Goal: Navigation & Orientation: Find specific page/section

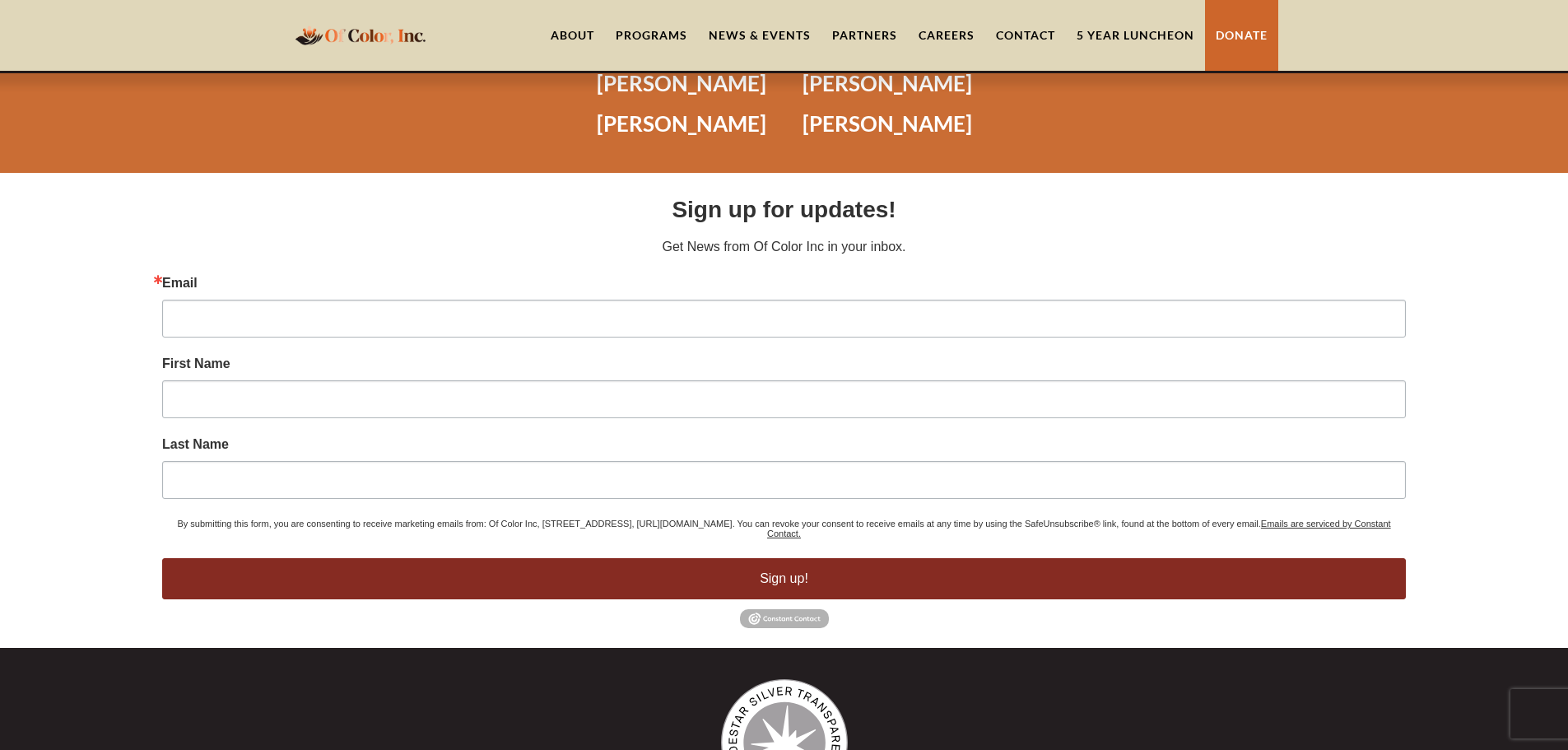
scroll to position [4302, 0]
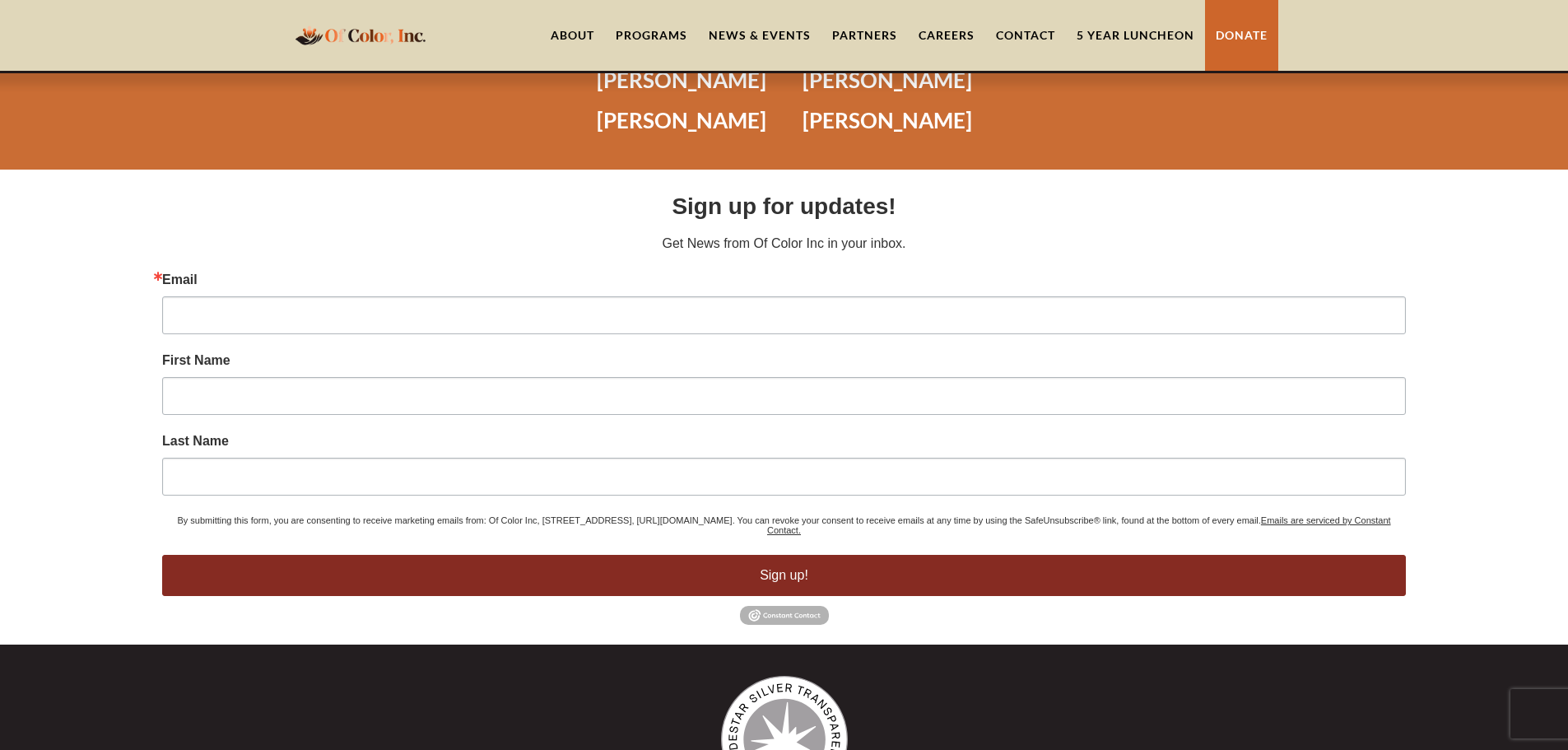
click at [666, 35] on div "Programs" at bounding box center [651, 35] width 72 height 16
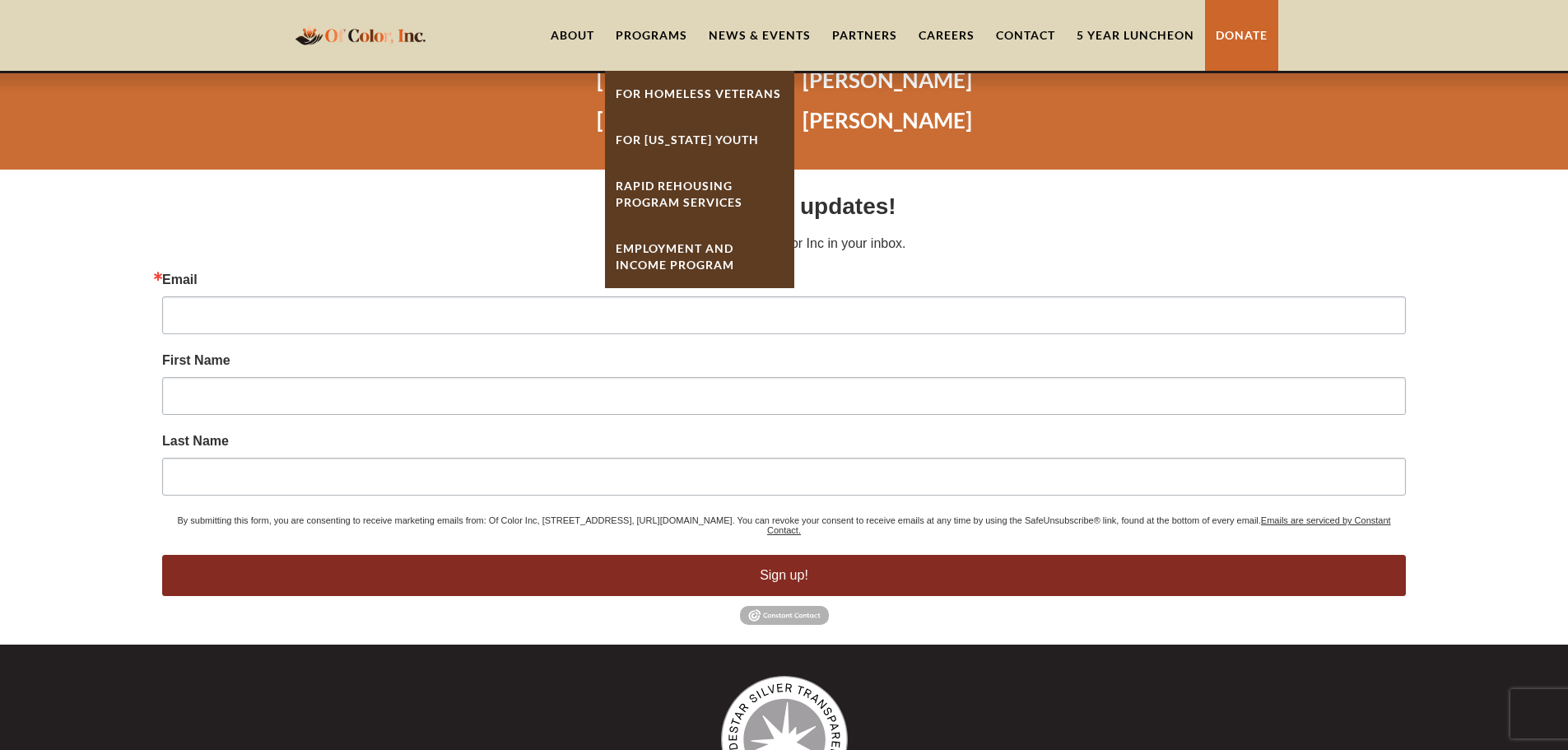
click at [676, 134] on link "For [US_STATE] Youth" at bounding box center [699, 139] width 189 height 46
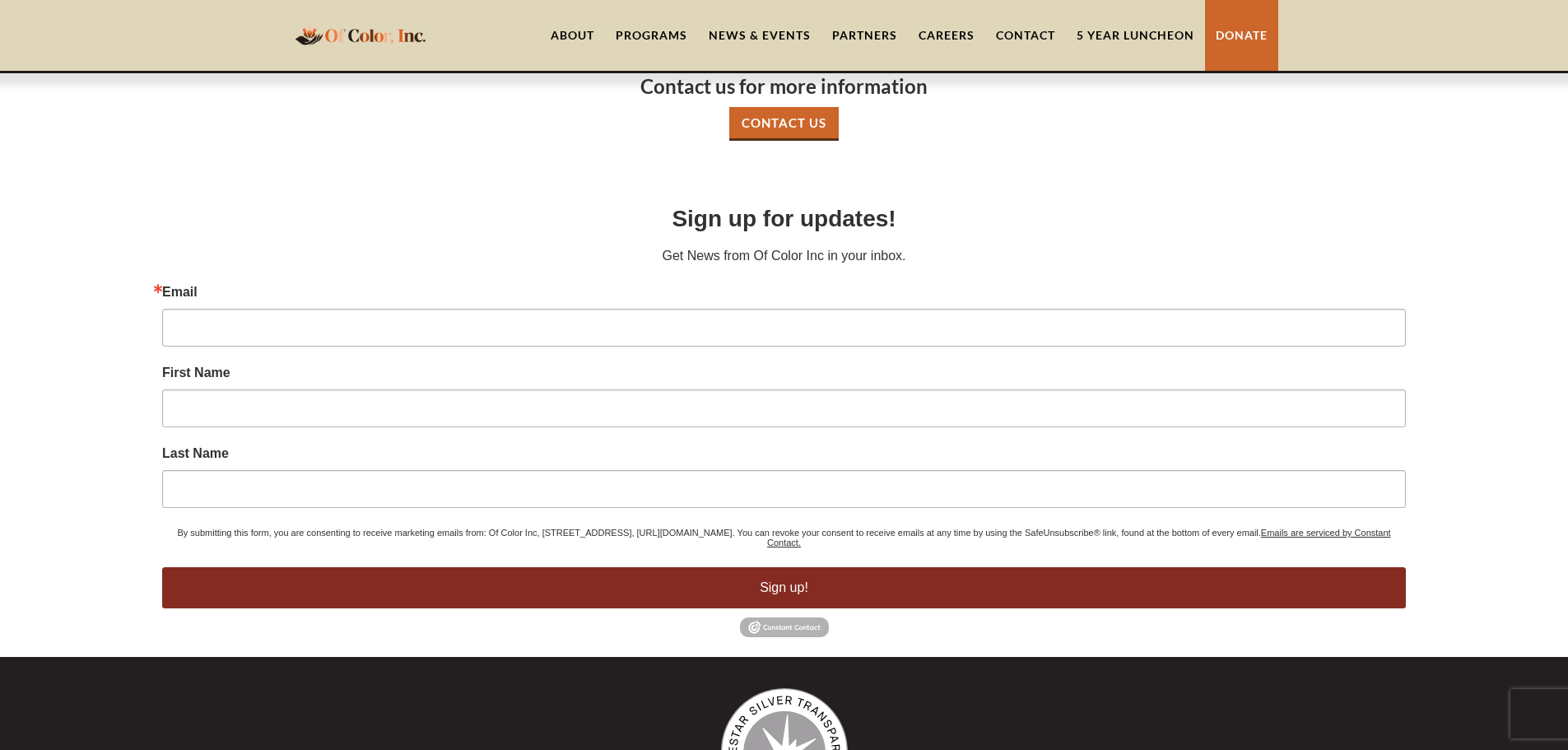
scroll to position [993, 0]
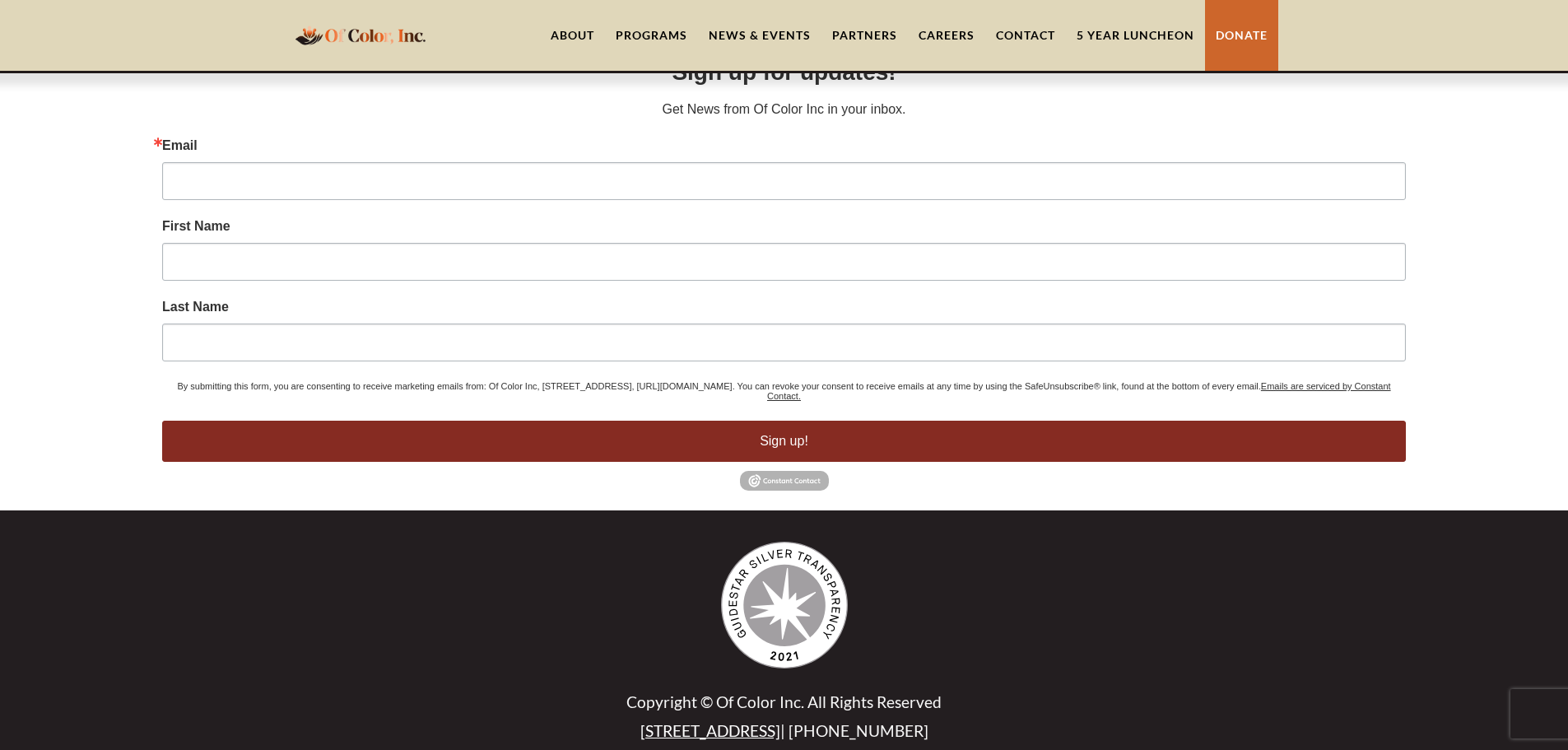
click at [1132, 50] on link "5 Year Luncheon" at bounding box center [1135, 35] width 139 height 71
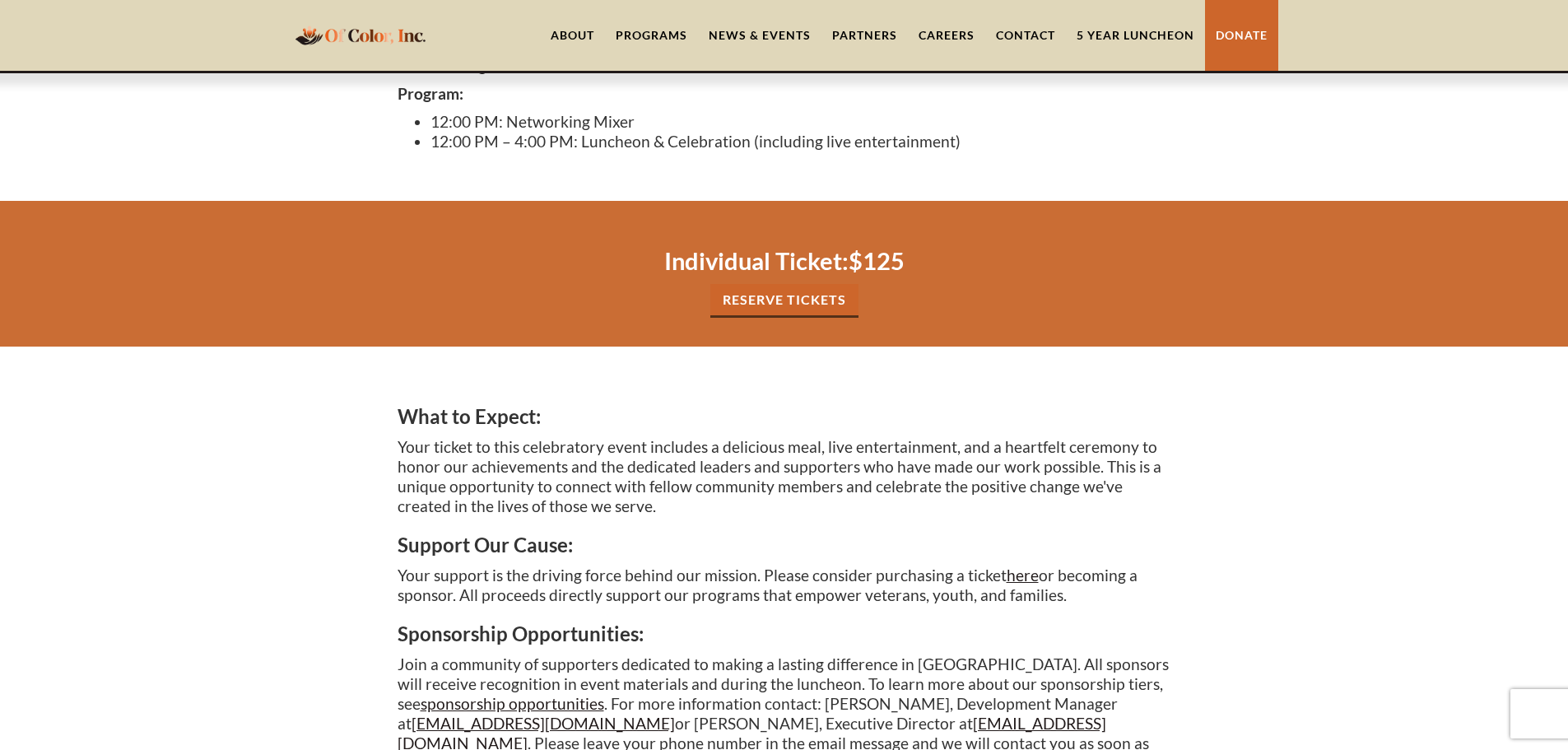
scroll to position [611, 0]
